Goal: Navigation & Orientation: Understand site structure

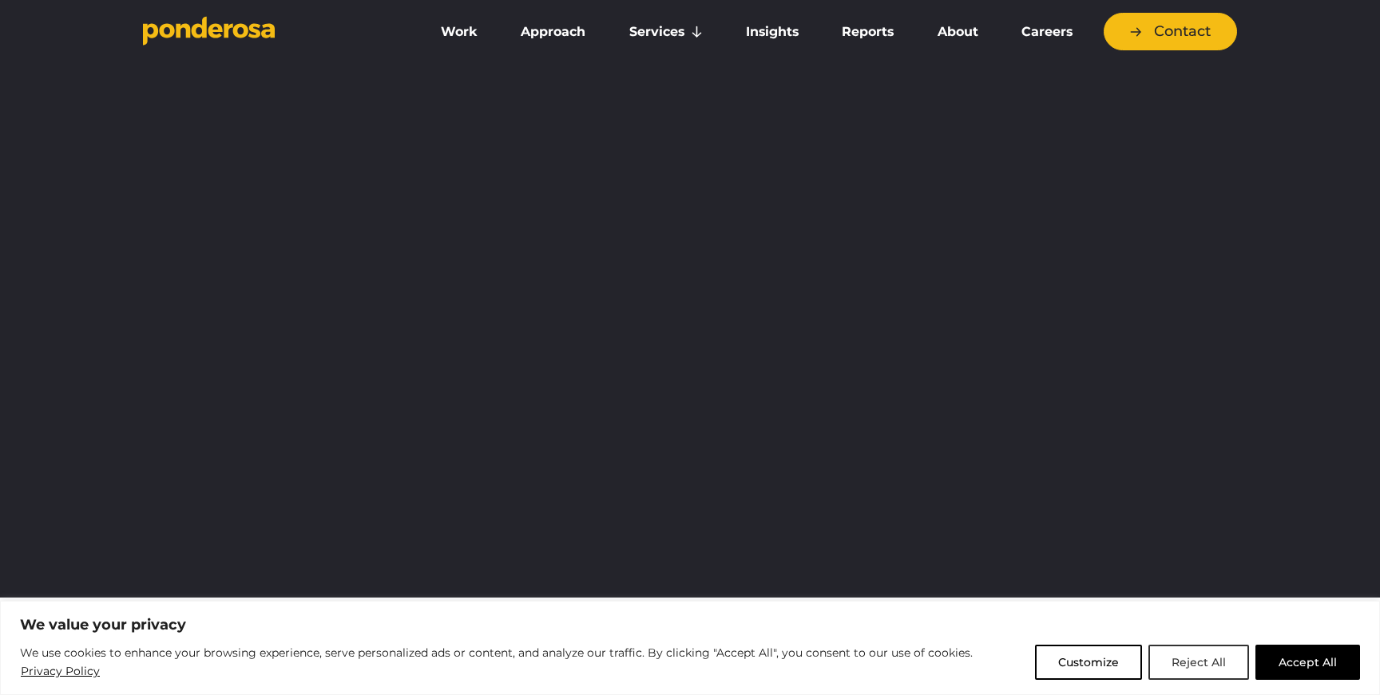
click at [1195, 654] on button "Reject All" at bounding box center [1198, 661] width 101 height 35
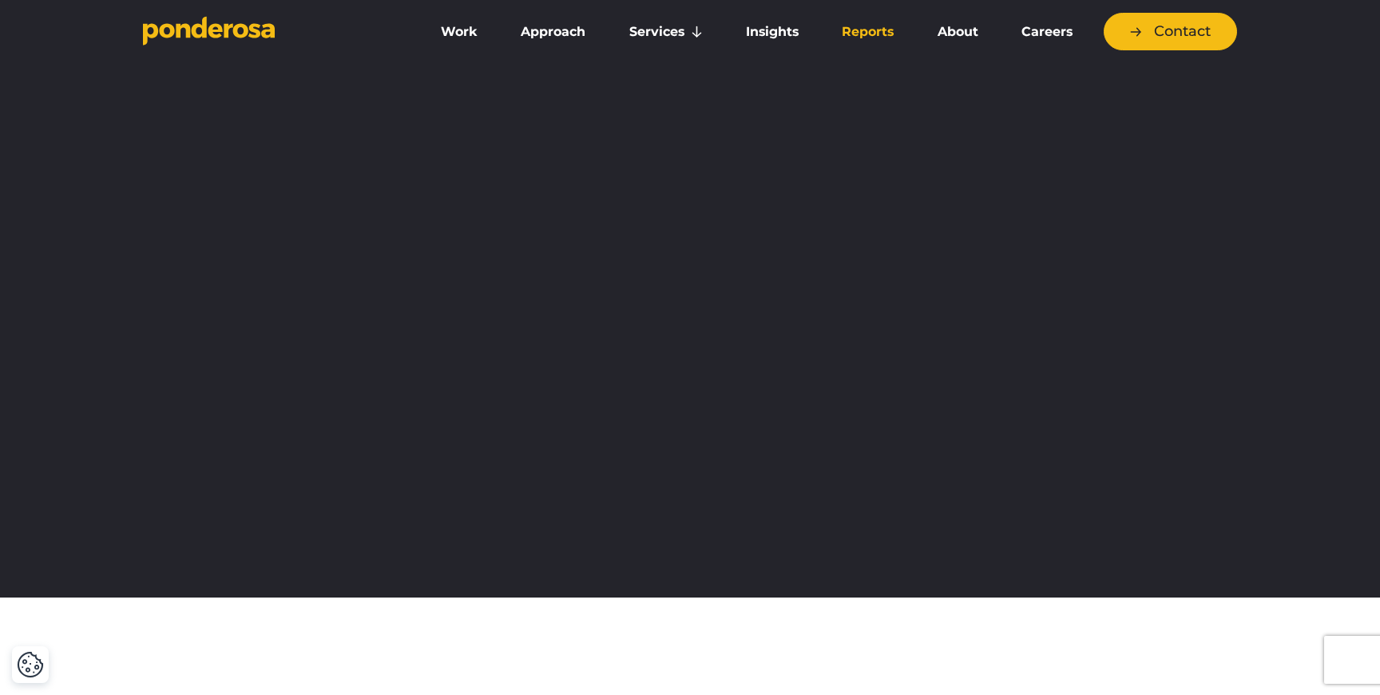
click at [858, 36] on link "Reports" at bounding box center [867, 32] width 89 height 34
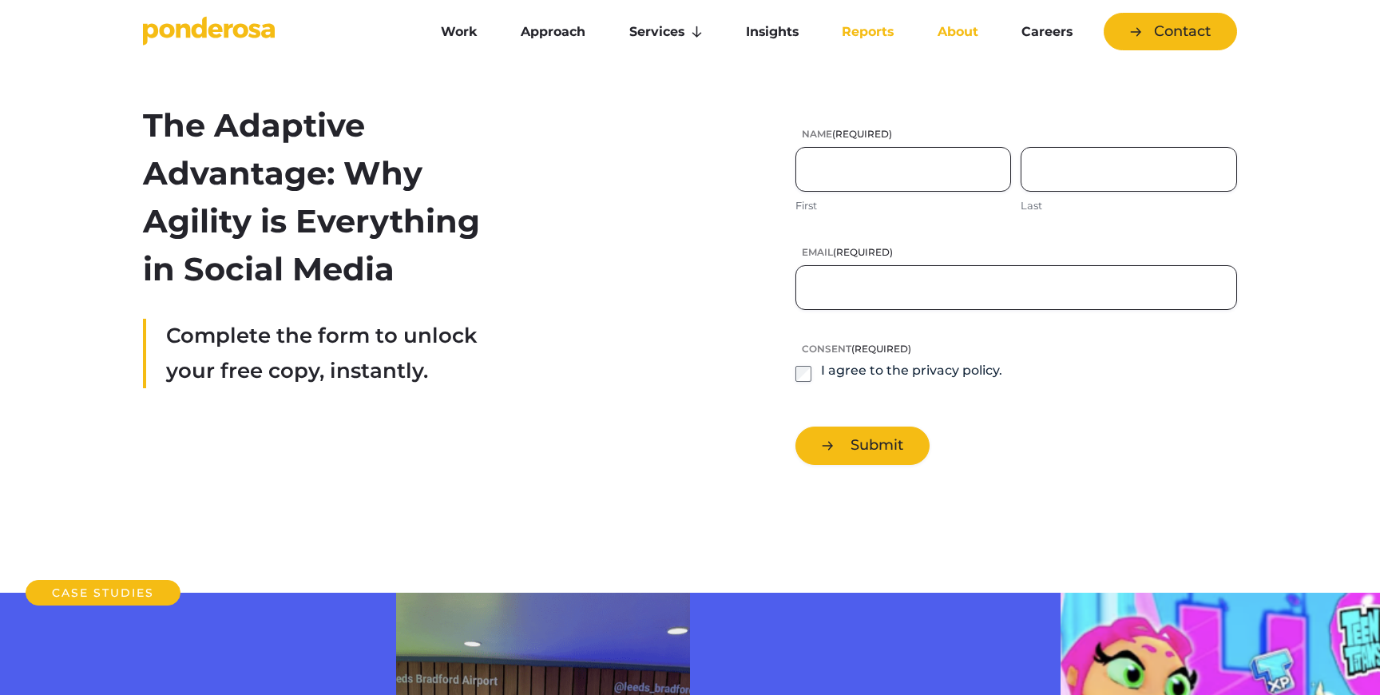
click at [971, 34] on link "About" at bounding box center [956, 32] width 77 height 34
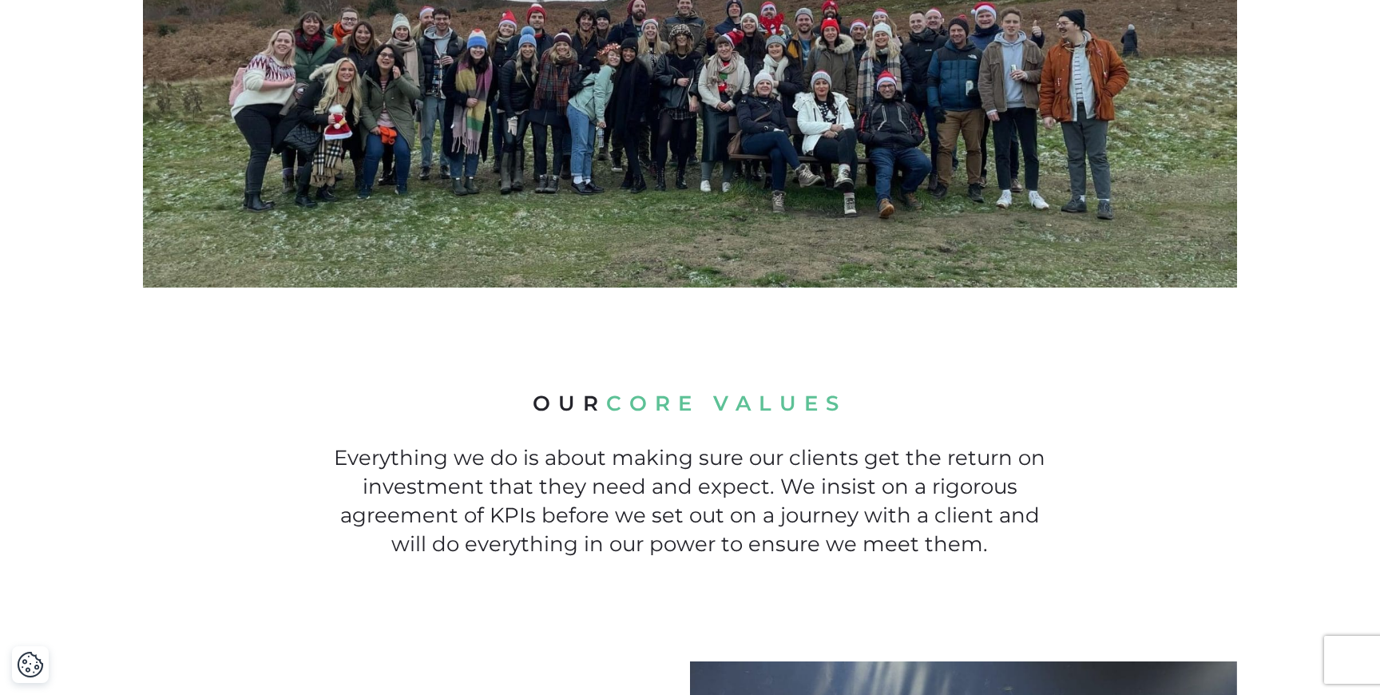
scroll to position [719, 0]
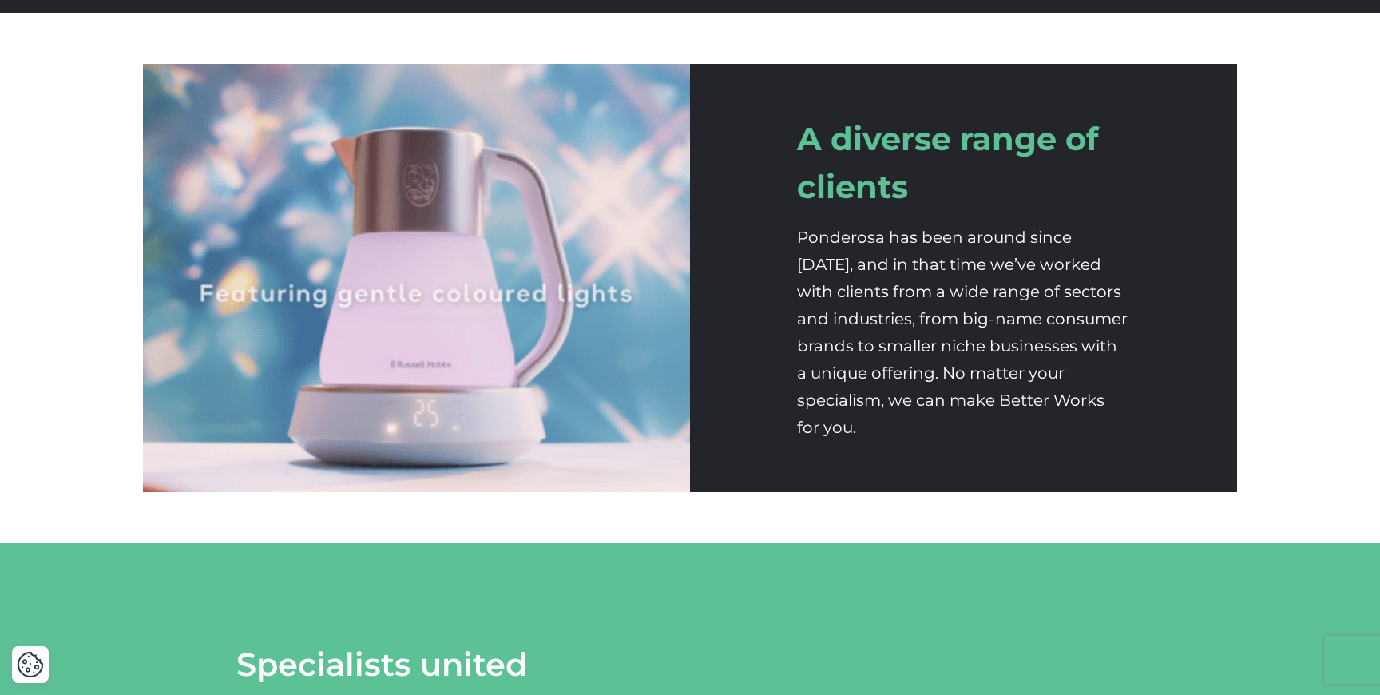
click at [868, 203] on h2 "A diverse range of clients" at bounding box center [964, 163] width 334 height 96
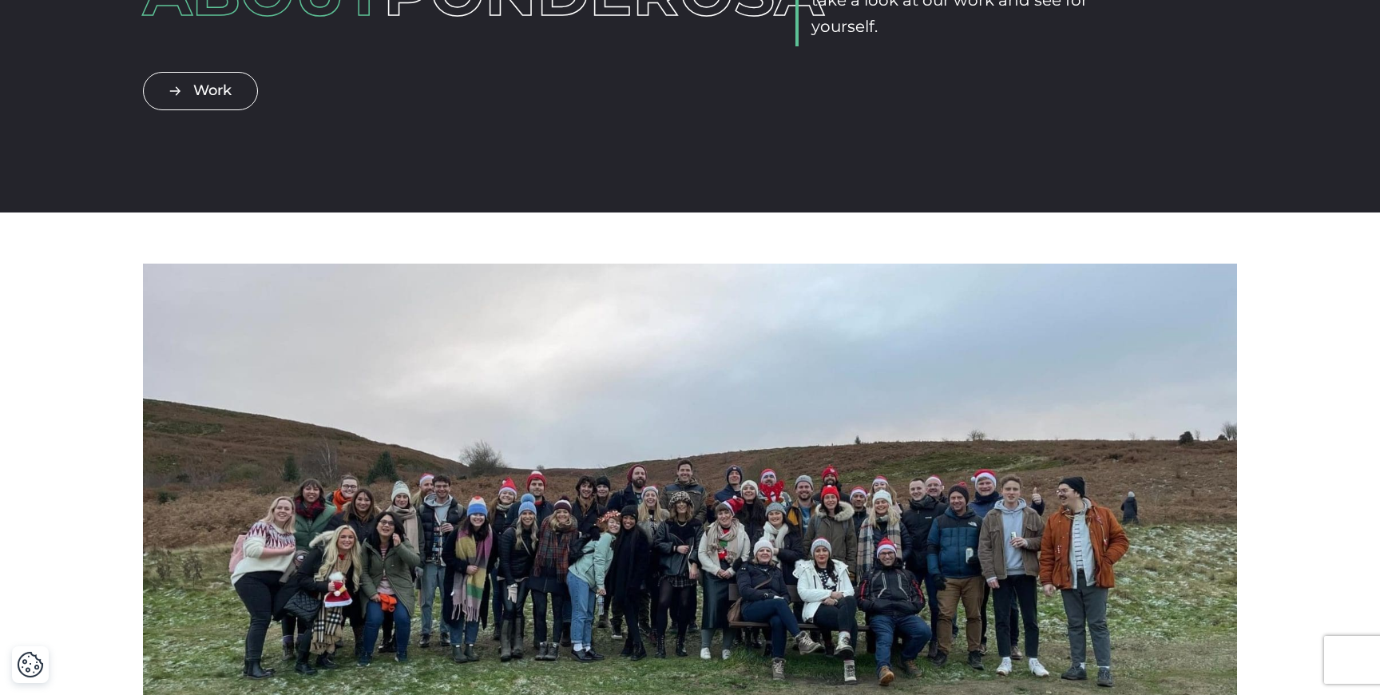
scroll to position [0, 0]
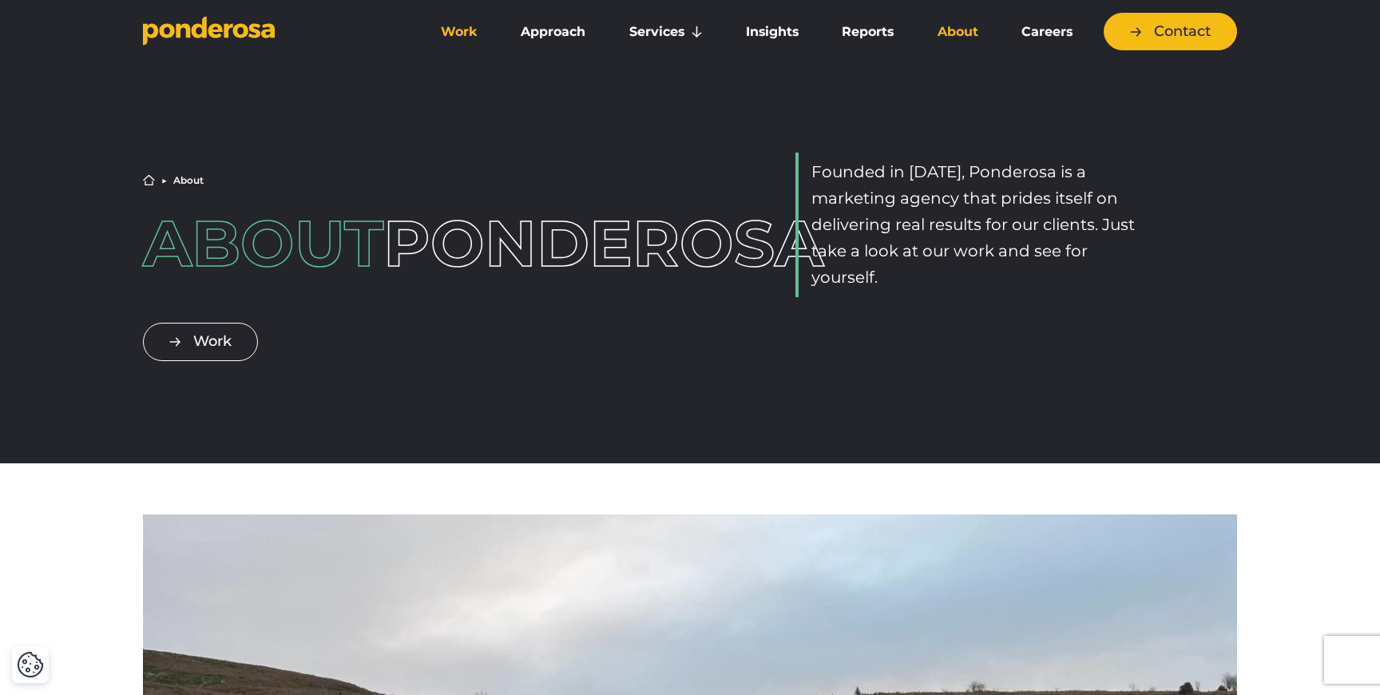
click at [470, 34] on link "Work" at bounding box center [458, 32] width 73 height 34
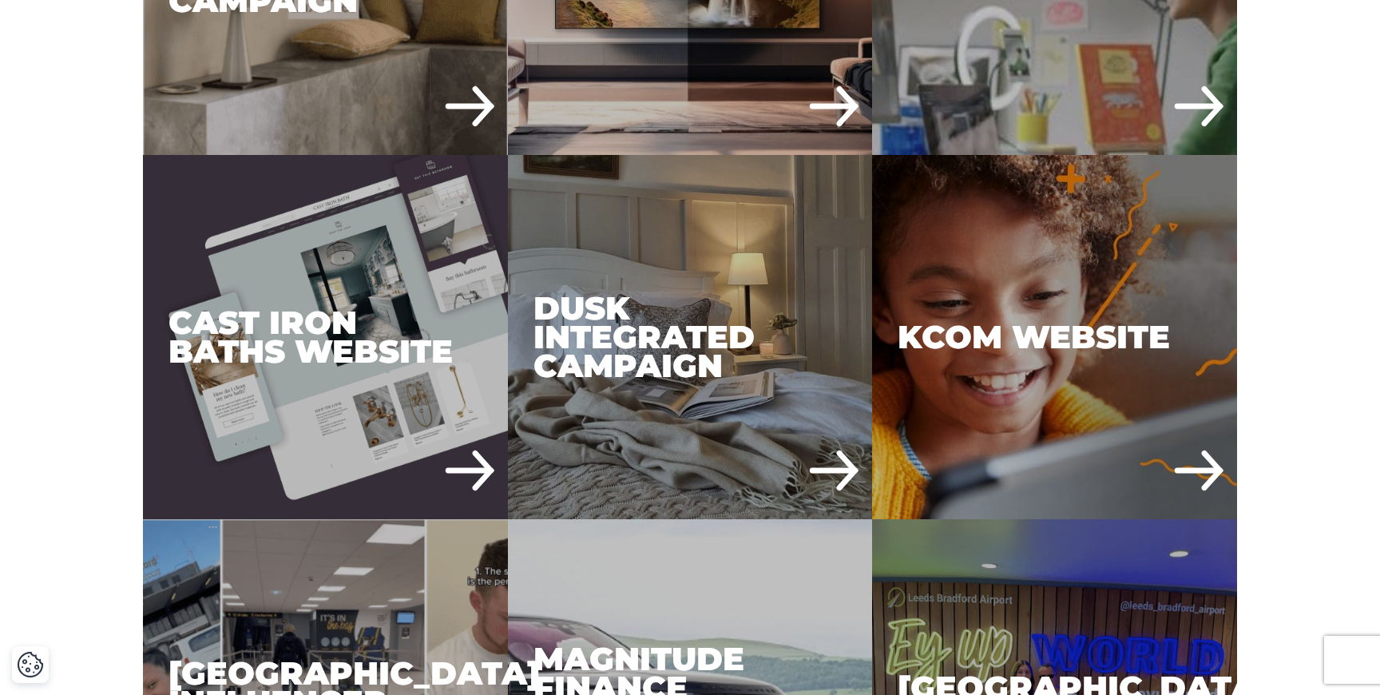
scroll to position [1480, 0]
